Goal: Find specific page/section: Find specific page/section

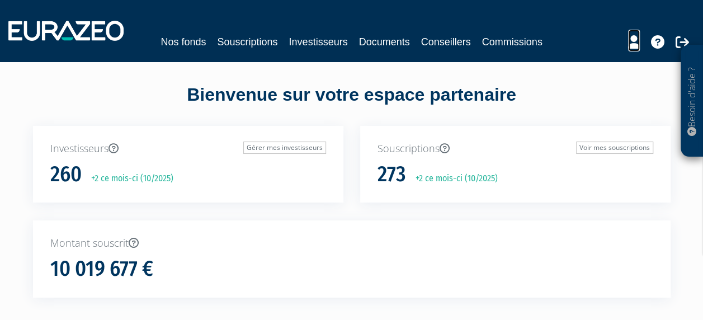
click at [630, 41] on icon at bounding box center [634, 41] width 12 height 13
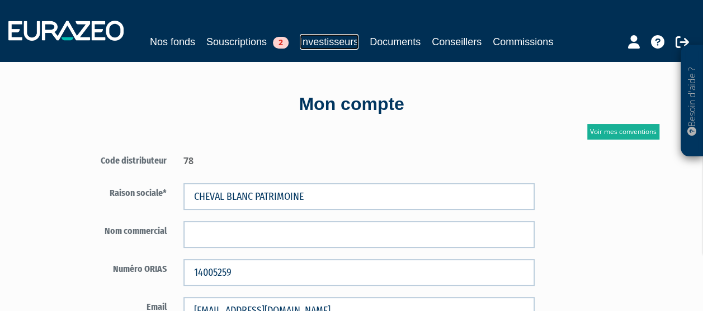
click at [319, 42] on link "Investisseurs" at bounding box center [329, 42] width 59 height 16
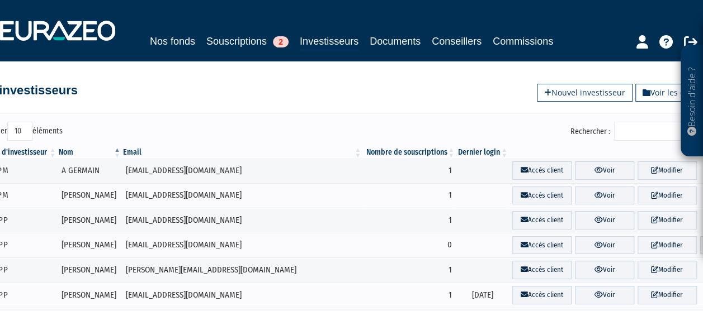
click at [639, 132] on input "Rechercher :" at bounding box center [667, 131] width 106 height 19
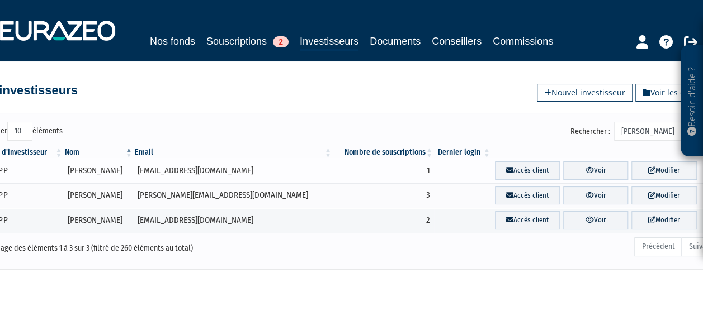
type input "laurent"
click at [182, 168] on td "[EMAIL_ADDRESS][DOMAIN_NAME]" at bounding box center [233, 170] width 199 height 25
click at [4, 169] on td "- PP" at bounding box center [23, 170] width 80 height 25
click at [180, 167] on td "[EMAIL_ADDRESS][DOMAIN_NAME]" at bounding box center [233, 170] width 199 height 25
click at [582, 172] on link "Voir" at bounding box center [595, 171] width 65 height 18
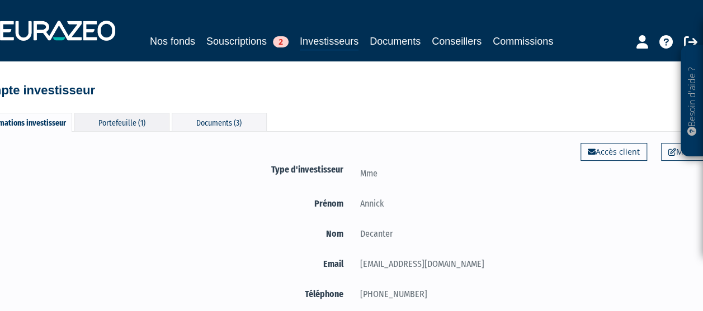
click at [113, 121] on div "Portefeuille (1)" at bounding box center [121, 122] width 95 height 18
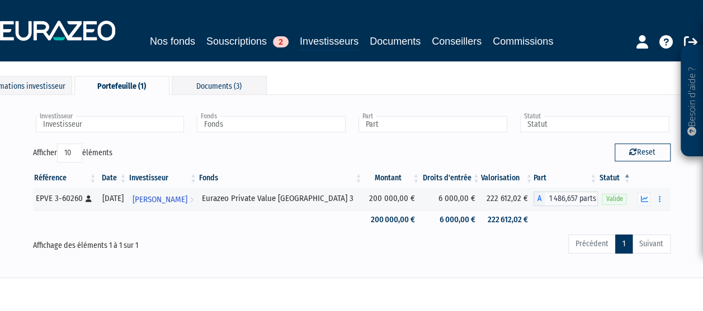
scroll to position [37, 0]
click at [645, 195] on icon "button" at bounding box center [643, 198] width 7 height 7
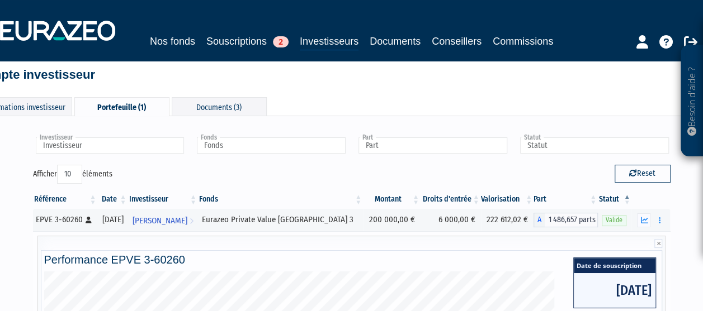
scroll to position [0, 0]
